Goal: Find specific page/section: Find specific page/section

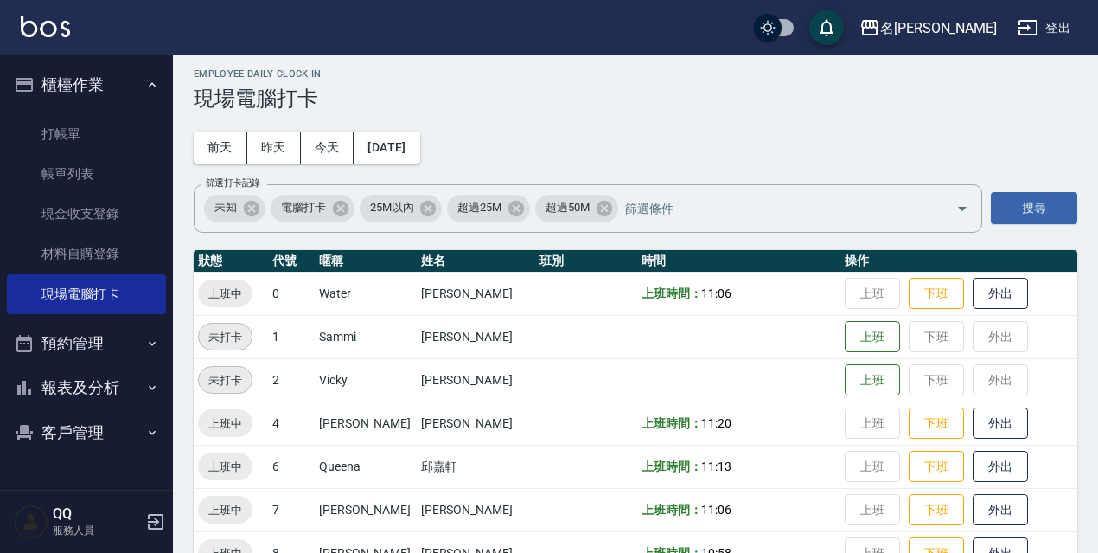
scroll to position [354, 0]
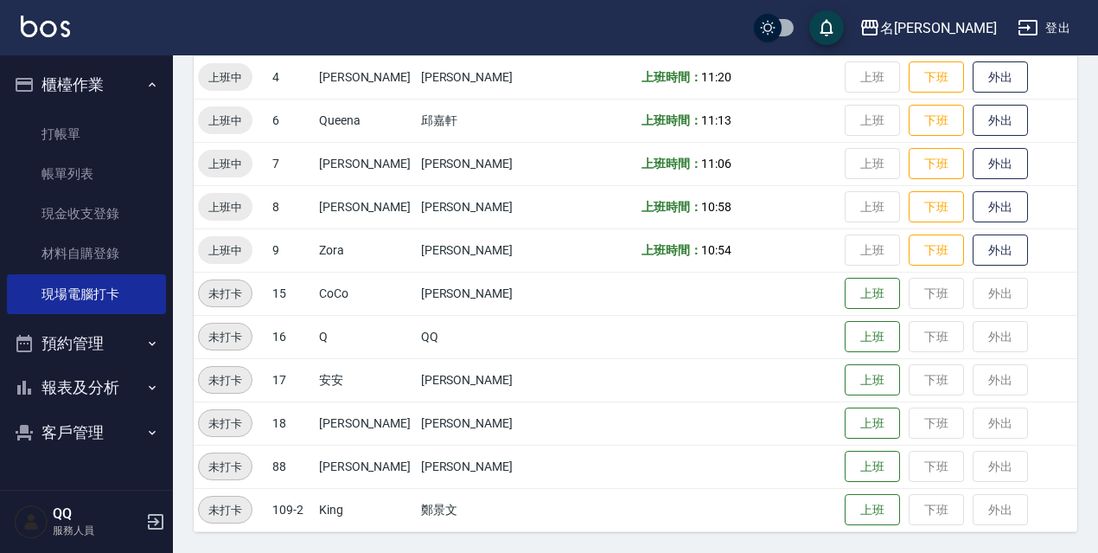
click at [129, 384] on button "報表及分析" at bounding box center [86, 387] width 159 height 45
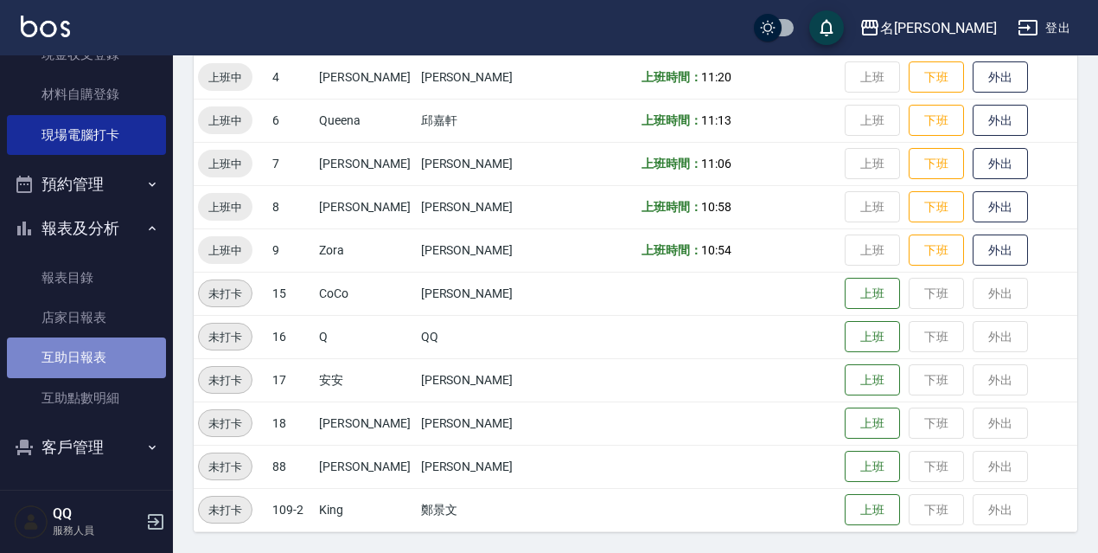
click at [106, 348] on link "互助日報表" at bounding box center [86, 357] width 159 height 40
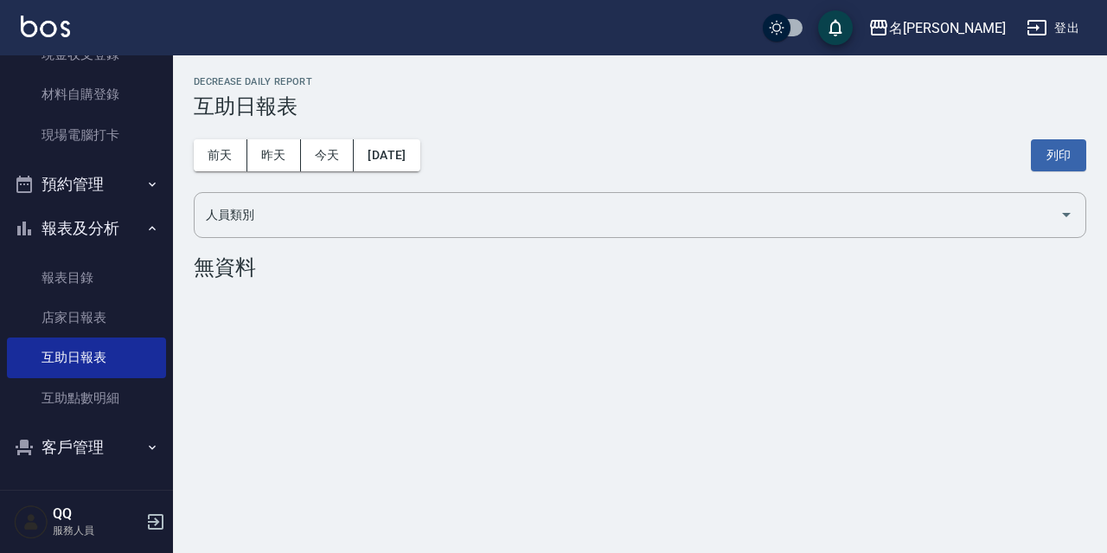
click at [74, 229] on button "報表及分析" at bounding box center [86, 228] width 159 height 45
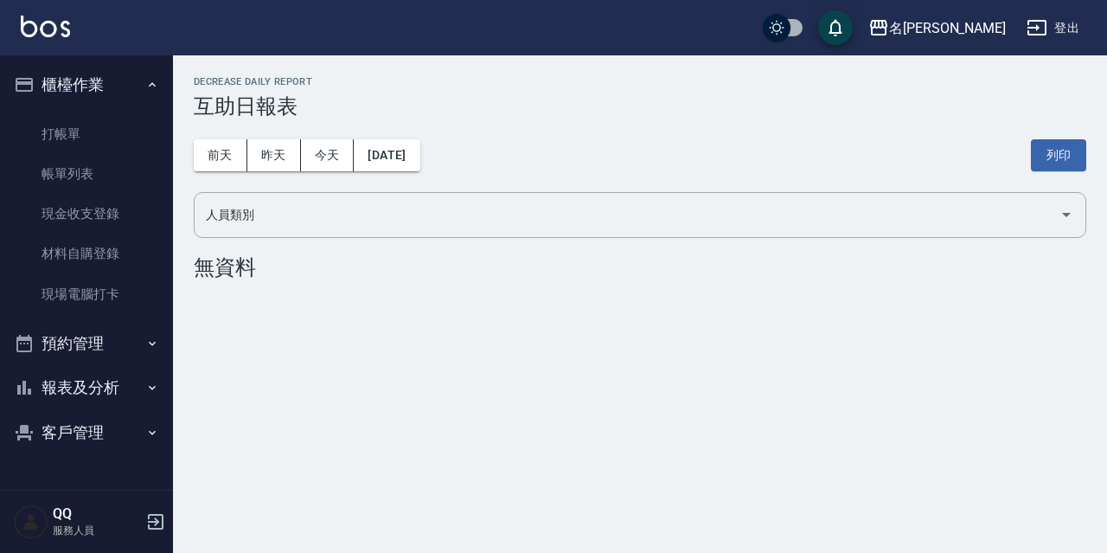
click at [124, 386] on button "報表及分析" at bounding box center [86, 387] width 159 height 45
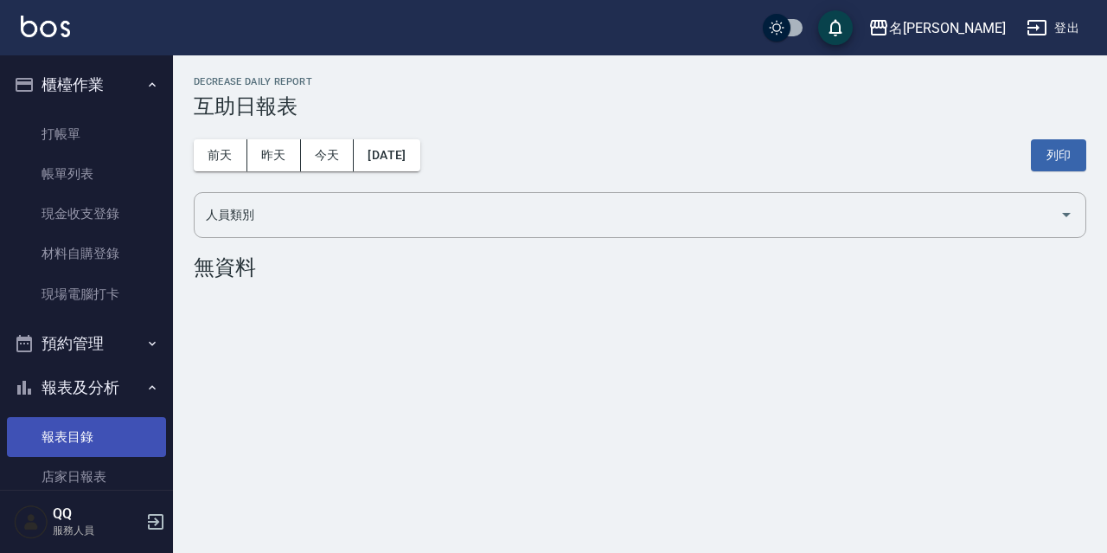
scroll to position [159, 0]
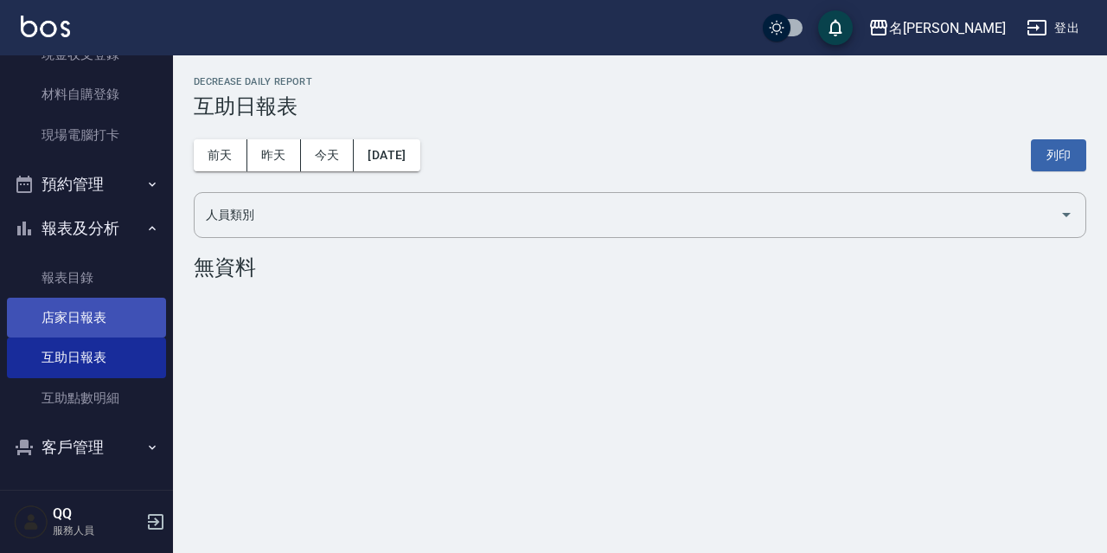
drag, startPoint x: 67, startPoint y: 317, endPoint x: 57, endPoint y: 311, distance: 11.6
click at [66, 317] on link "店家日報表" at bounding box center [86, 317] width 159 height 40
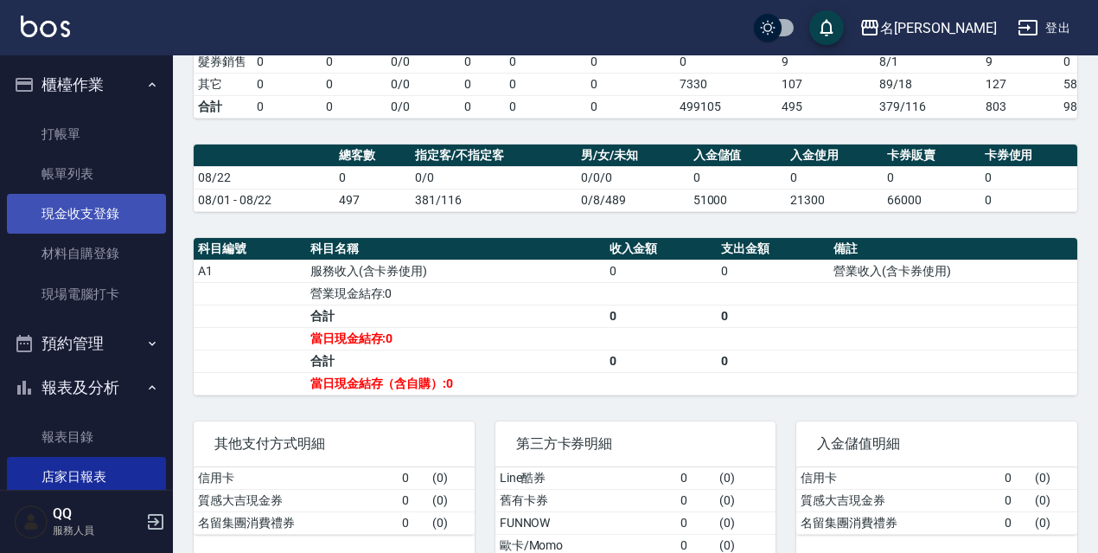
scroll to position [159, 0]
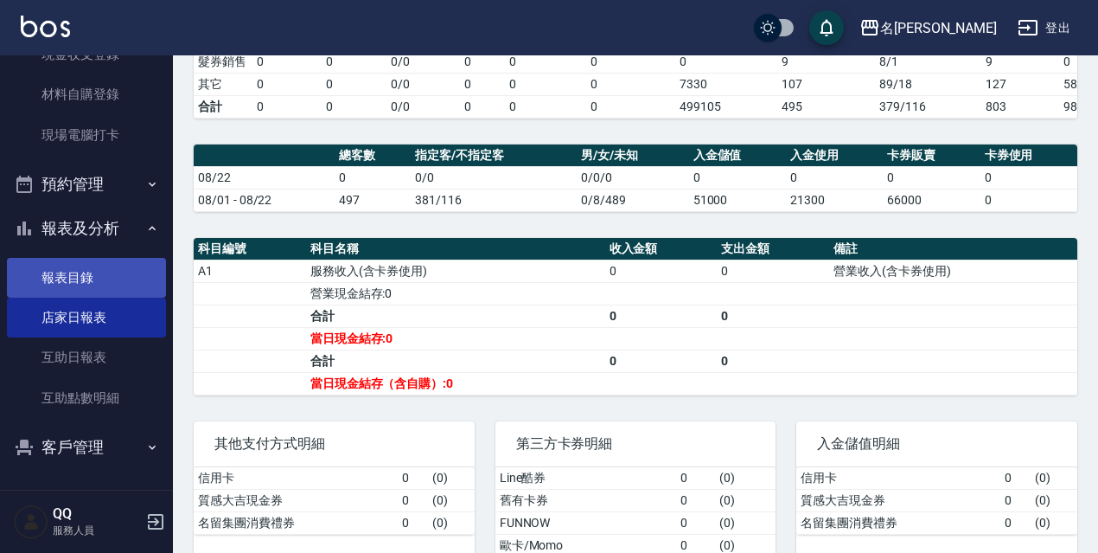
click at [37, 271] on link "報表目錄" at bounding box center [86, 278] width 159 height 40
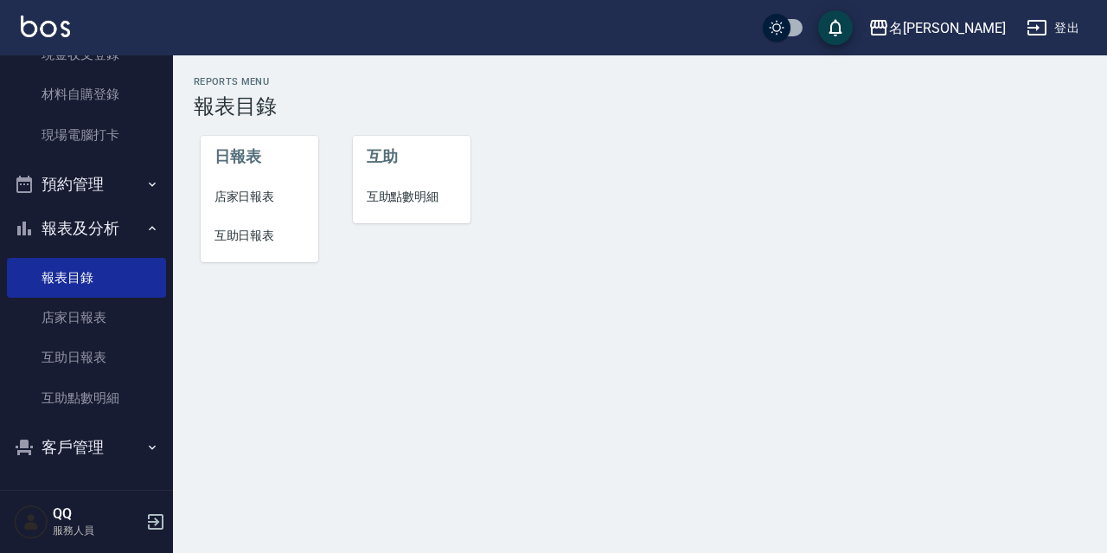
click at [101, 222] on button "報表及分析" at bounding box center [86, 228] width 159 height 45
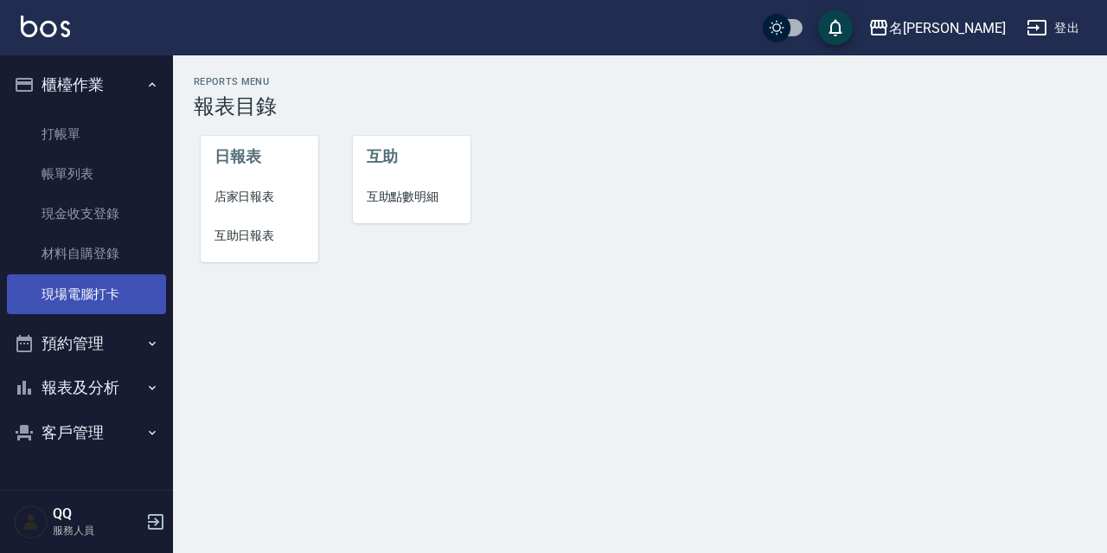
click at [93, 296] on link "現場電腦打卡" at bounding box center [86, 294] width 159 height 40
